Goal: Check status: Check status

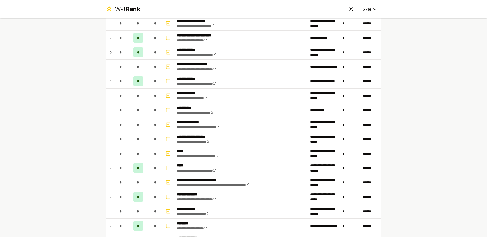
scroll to position [163, 0]
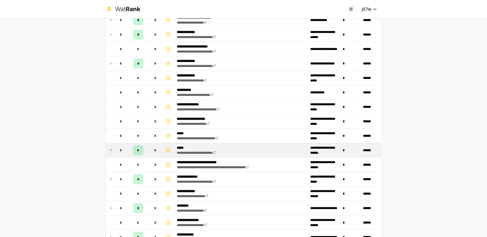
click at [109, 151] on icon at bounding box center [111, 150] width 4 height 6
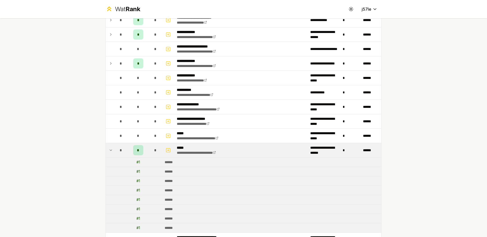
click at [109, 151] on icon at bounding box center [111, 150] width 4 height 6
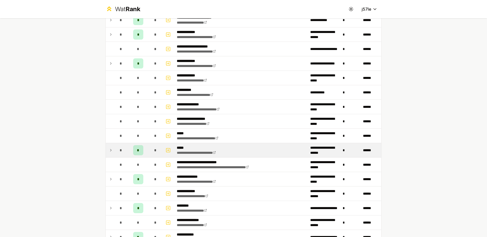
click at [109, 152] on icon at bounding box center [111, 150] width 4 height 6
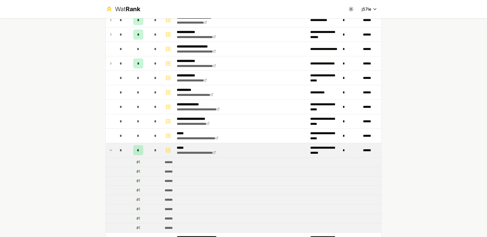
click at [138, 163] on td "# 1" at bounding box center [138, 161] width 20 height 9
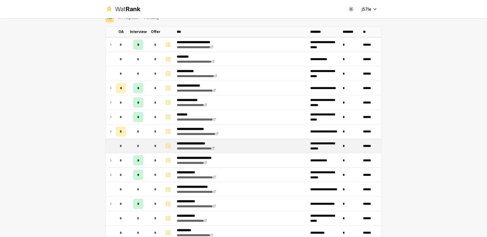
scroll to position [0, 0]
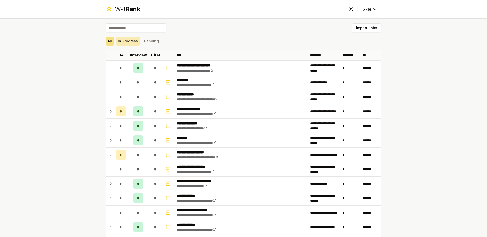
click at [127, 42] on button "In Progress" at bounding box center [128, 40] width 24 height 9
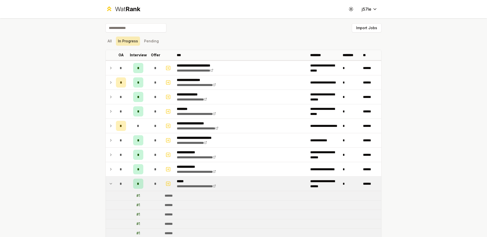
click at [116, 40] on button "In Progress" at bounding box center [128, 40] width 24 height 9
click at [142, 39] on button "Pending" at bounding box center [151, 40] width 19 height 9
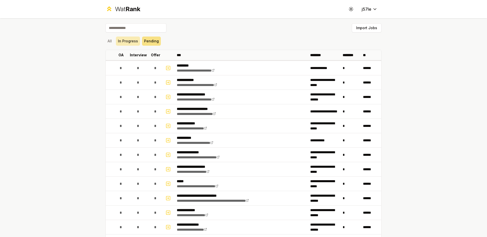
click at [131, 39] on button "In Progress" at bounding box center [128, 40] width 24 height 9
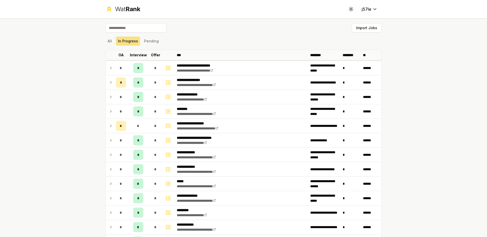
click at [113, 40] on div "All In Progress Pending" at bounding box center [243, 40] width 276 height 9
click at [111, 40] on button "All" at bounding box center [109, 40] width 8 height 9
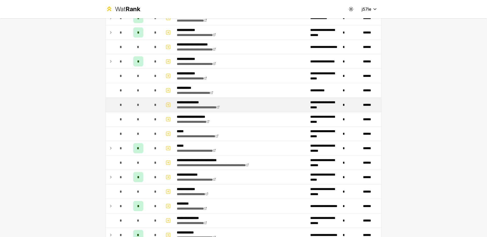
scroll to position [170, 0]
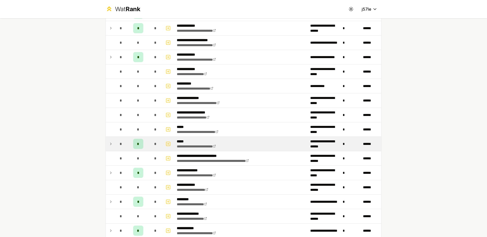
click at [117, 142] on div "*" at bounding box center [121, 144] width 10 height 10
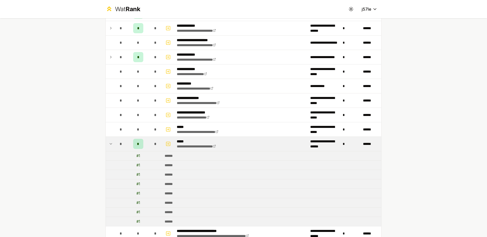
click at [109, 141] on icon at bounding box center [111, 144] width 4 height 6
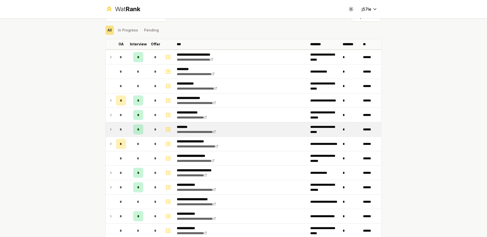
scroll to position [0, 0]
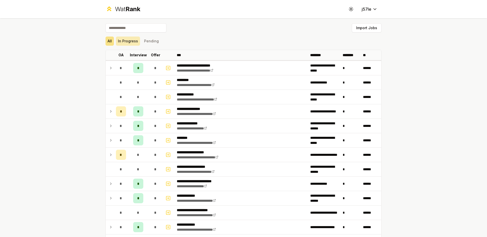
click at [128, 37] on button "In Progress" at bounding box center [128, 40] width 24 height 9
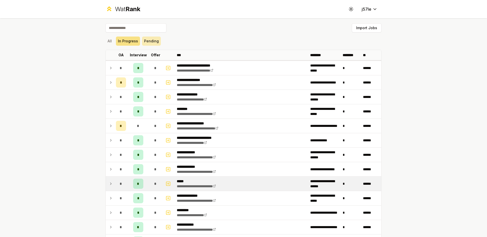
click at [145, 40] on button "Pending" at bounding box center [151, 40] width 19 height 9
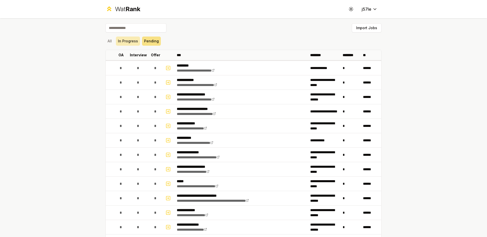
click at [120, 41] on button "In Progress" at bounding box center [128, 40] width 24 height 9
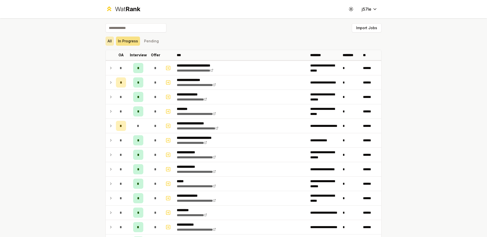
click at [109, 41] on button "All" at bounding box center [109, 40] width 8 height 9
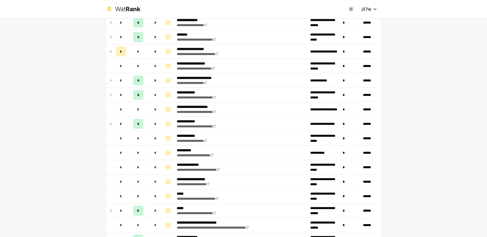
click at [435, 172] on div "**********" at bounding box center [243, 118] width 487 height 237
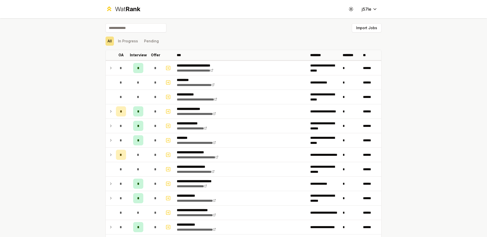
click at [231, 46] on div "All In Progress Pending" at bounding box center [243, 40] width 276 height 13
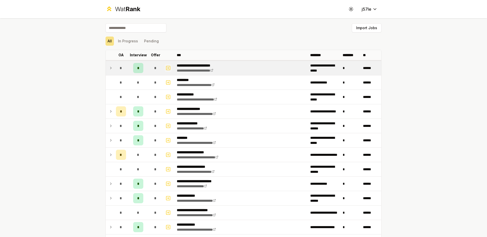
click at [166, 71] on button "button" at bounding box center [167, 68] width 7 height 8
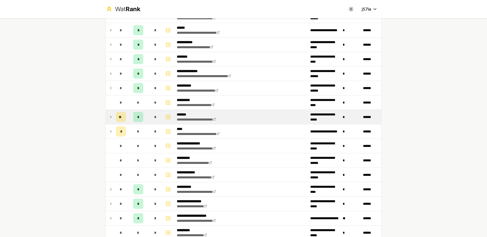
scroll to position [467, 0]
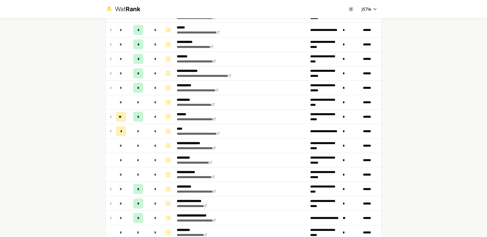
click at [467, 125] on div "**********" at bounding box center [243, 118] width 487 height 237
